Goal: Task Accomplishment & Management: Manage account settings

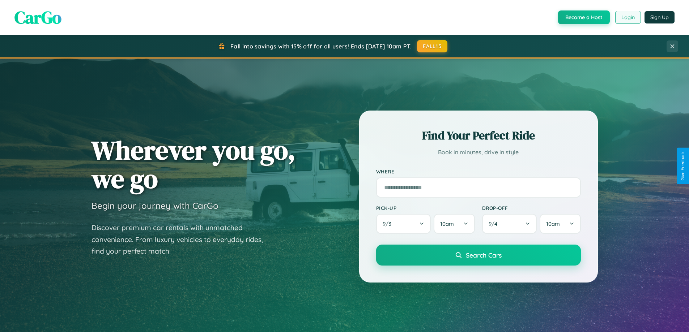
click at [628, 17] on button "Login" at bounding box center [628, 17] width 26 height 13
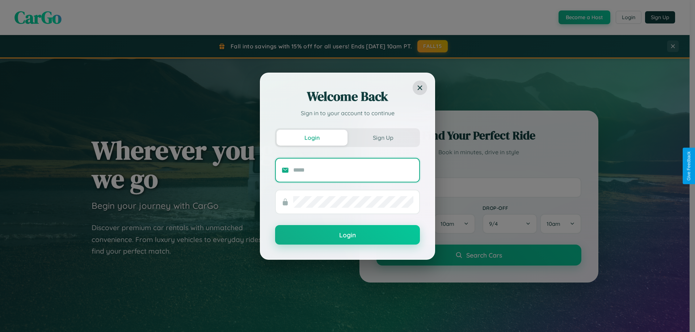
click at [353, 170] on input "text" at bounding box center [353, 171] width 120 height 12
type input "**********"
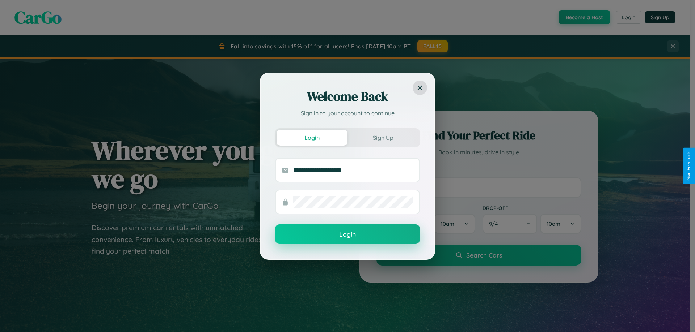
click at [347, 234] on button "Login" at bounding box center [347, 235] width 145 height 20
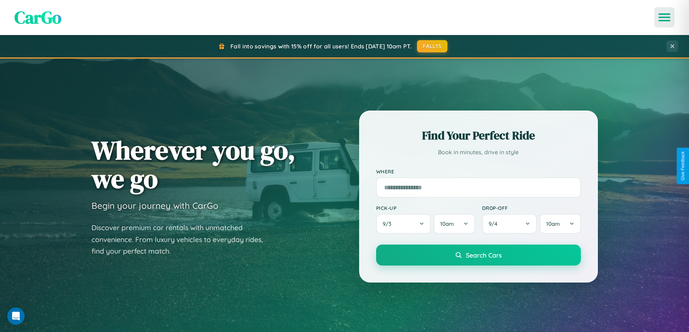
click at [665, 17] on icon "Open menu" at bounding box center [664, 17] width 10 height 7
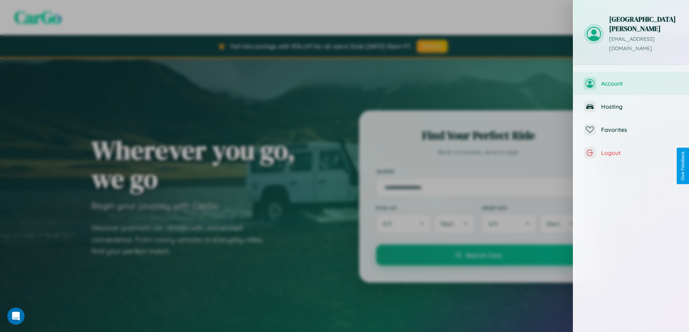
click at [631, 80] on span "Account" at bounding box center [639, 83] width 77 height 7
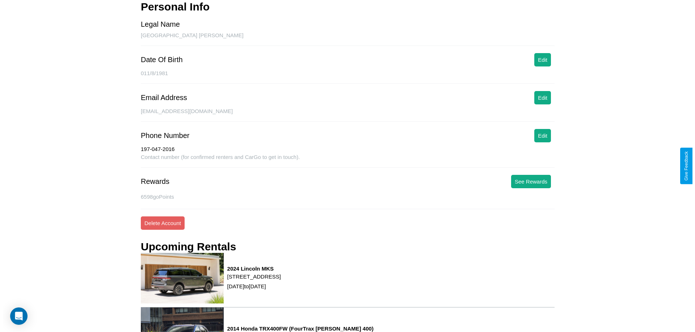
scroll to position [104, 0]
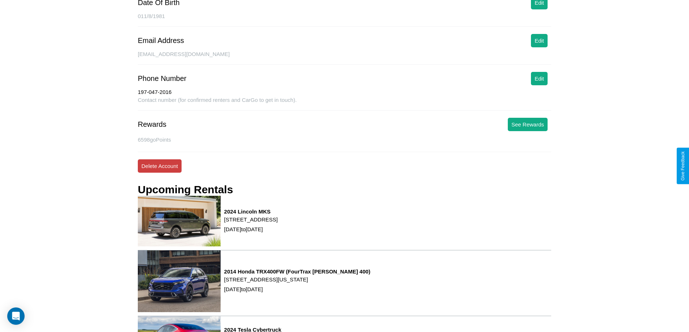
click at [160, 166] on button "Delete Account" at bounding box center [160, 166] width 44 height 13
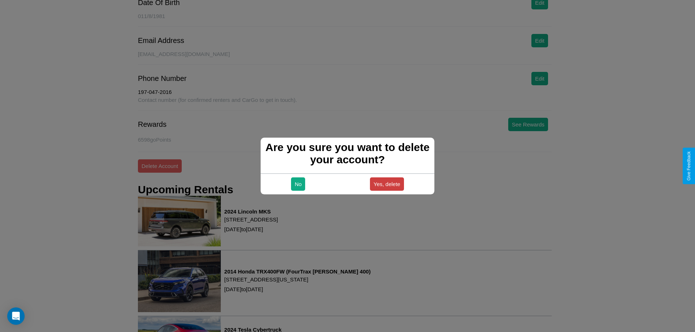
click at [386, 184] on button "Yes, delete" at bounding box center [387, 184] width 34 height 13
